Goal: Check status

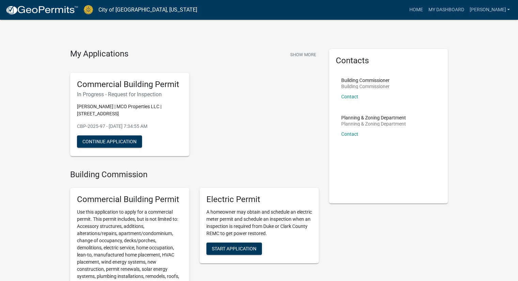
click at [127, 95] on h6 "In Progress - Request for Inspection" at bounding box center [130, 94] width 106 height 6
click at [113, 142] on button "Continue Application" at bounding box center [109, 141] width 65 height 12
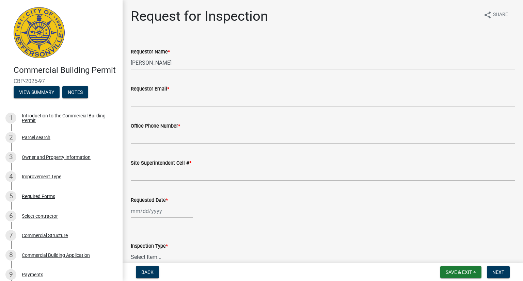
scroll to position [91, 0]
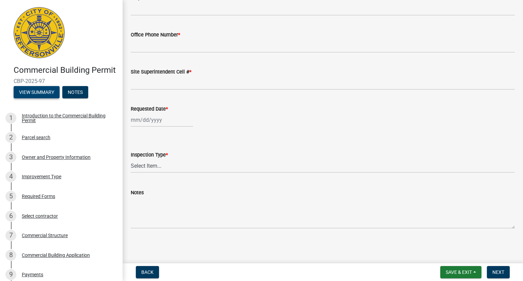
click at [48, 98] on button "View Summary" at bounding box center [37, 92] width 46 height 12
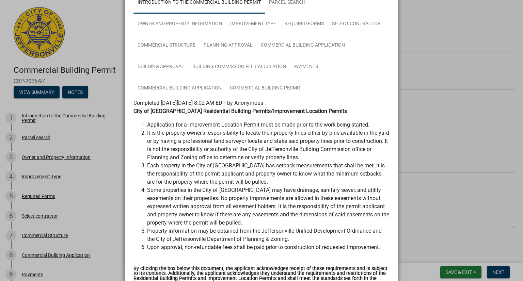
scroll to position [0, 0]
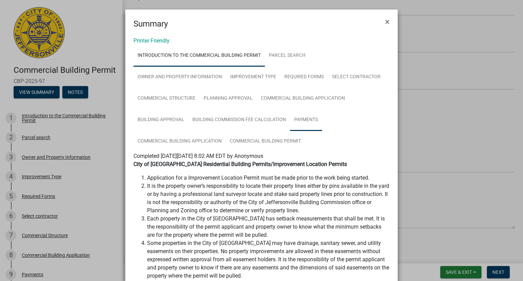
click at [302, 118] on link "Payments" at bounding box center [306, 120] width 32 height 22
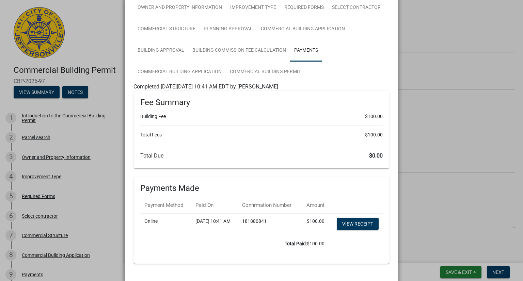
scroll to position [57, 0]
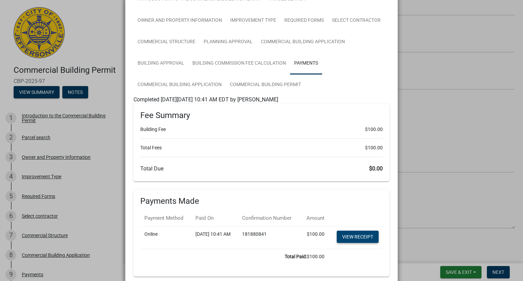
click at [358, 243] on link "View receipt" at bounding box center [358, 237] width 42 height 12
click at [437, 82] on ngb-modal-window "Summary × Printer Friendly Introduction to the Commercial Building Permit Parce…" at bounding box center [261, 140] width 523 height 281
